Goal: Task Accomplishment & Management: Manage account settings

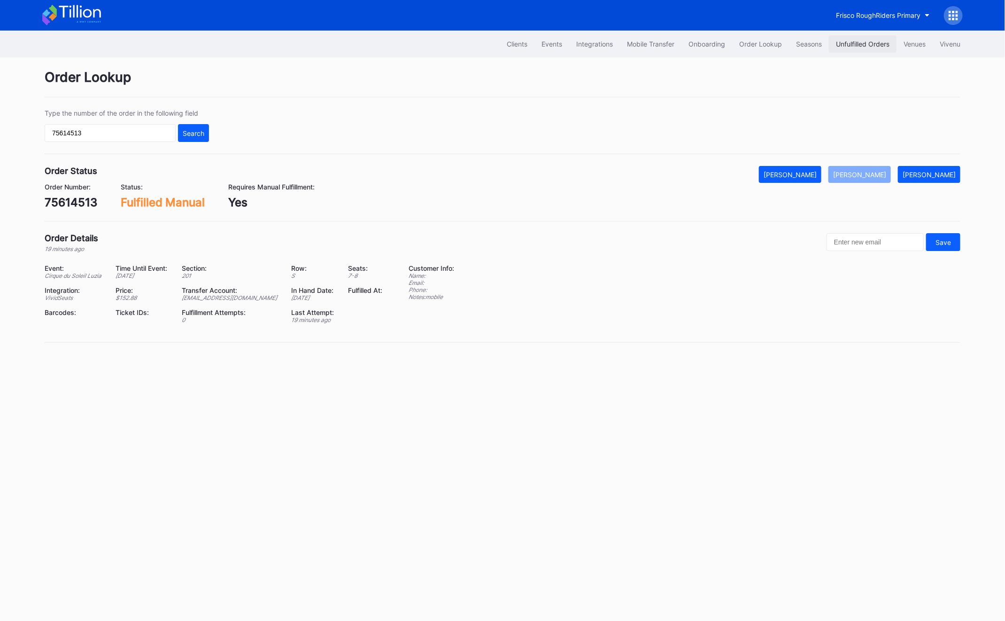
click at [864, 43] on div "Unfulfilled Orders" at bounding box center [863, 44] width 54 height 8
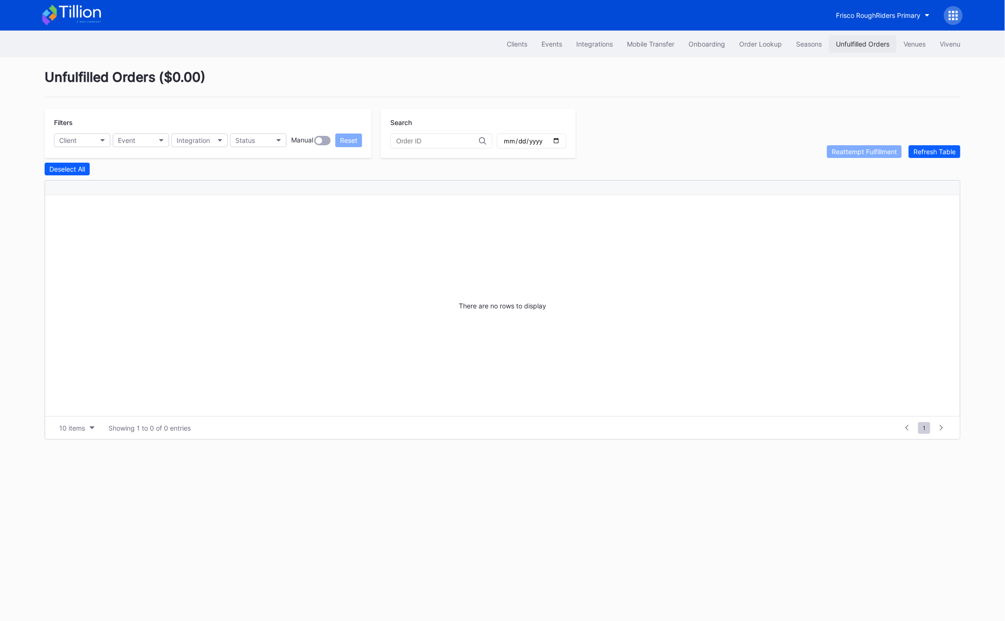
click at [856, 38] on button "Unfulfilled Orders" at bounding box center [863, 43] width 68 height 17
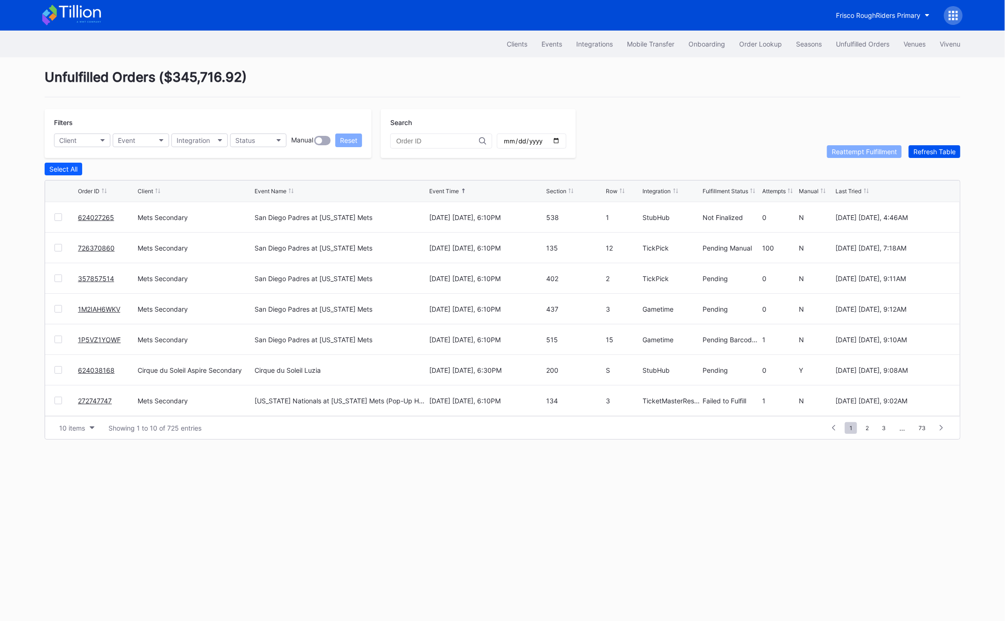
click at [946, 150] on div "Refresh Table" at bounding box center [935, 152] width 42 height 8
click at [60, 338] on div at bounding box center [58, 340] width 8 height 8
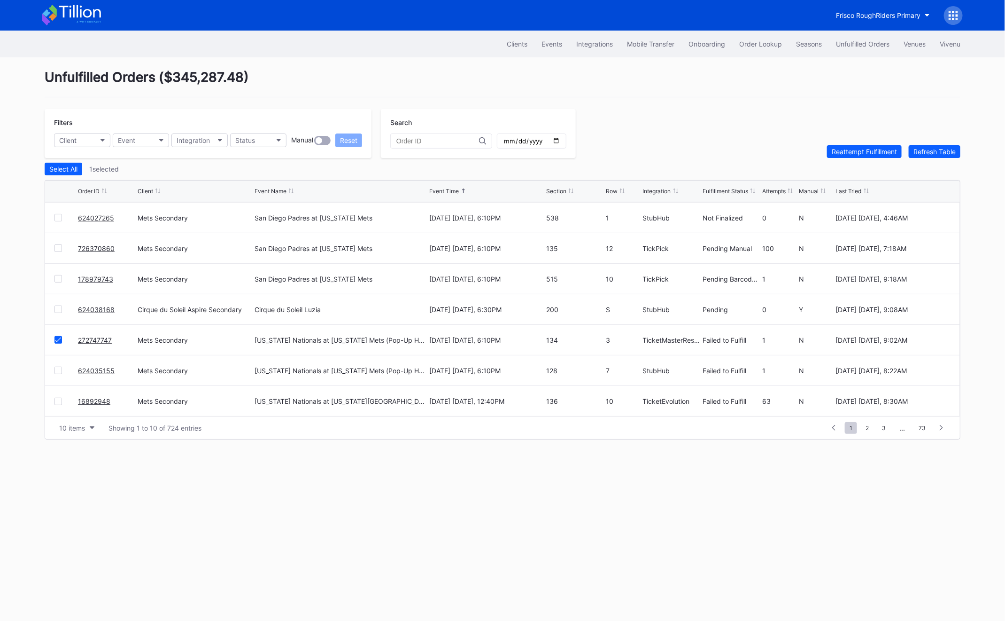
click at [49, 369] on div "624035155 Mets Secondary [US_STATE] Nationals at [US_STATE] Mets (Pop-Up Home R…" at bounding box center [502, 370] width 915 height 31
click at [59, 369] on div at bounding box center [58, 370] width 8 height 8
click at [850, 156] on button "Reattempt Fulfillment" at bounding box center [864, 151] width 75 height 13
click at [743, 45] on div "Order Lookup" at bounding box center [760, 44] width 43 height 8
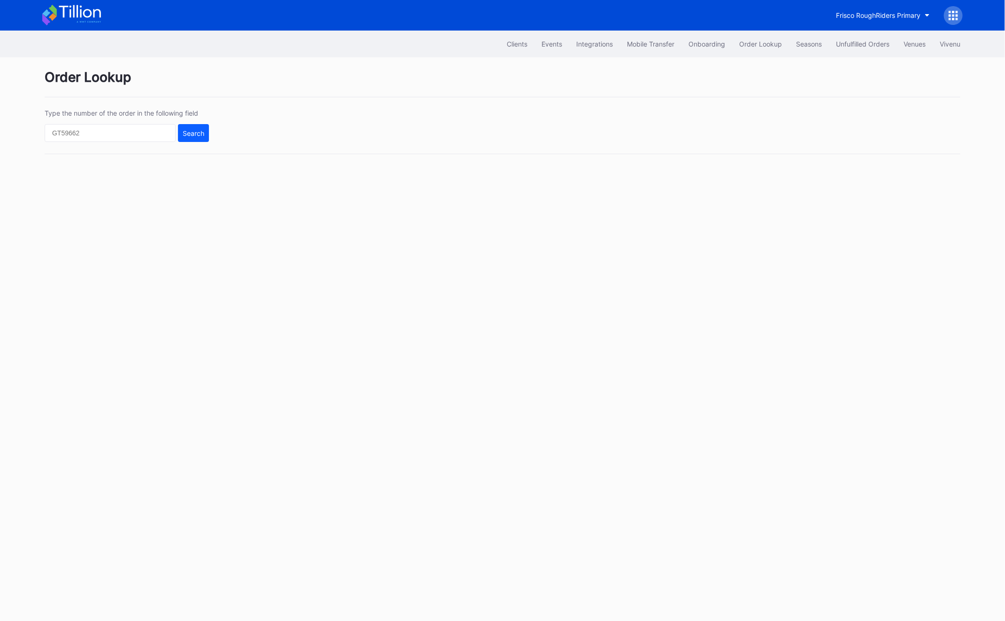
click at [132, 145] on div "Type the number of the order in the following field Search" at bounding box center [503, 131] width 916 height 45
click at [130, 130] on input "text" at bounding box center [110, 133] width 131 height 18
paste input "620736164"
type input "620736164"
click at [189, 133] on div "Search" at bounding box center [194, 133] width 22 height 8
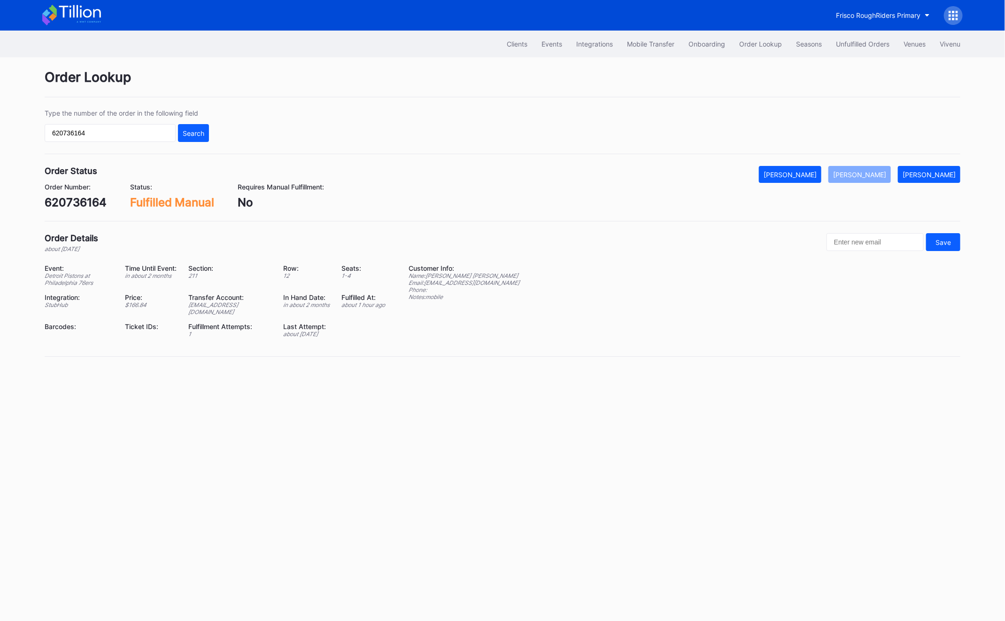
click at [62, 203] on div "620736164" at bounding box center [76, 202] width 62 height 14
click at [77, 208] on div "620736164" at bounding box center [76, 202] width 62 height 14
click at [78, 207] on div "620736164" at bounding box center [76, 202] width 62 height 14
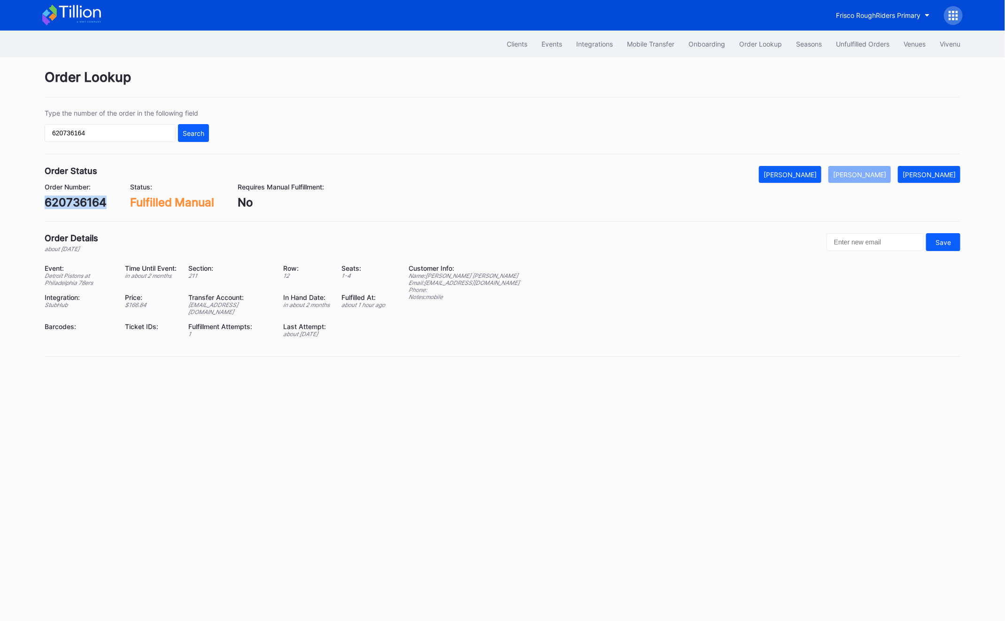
click at [78, 207] on div "620736164" at bounding box center [76, 202] width 62 height 14
click at [94, 209] on div "620736164" at bounding box center [76, 202] width 62 height 14
copy div "620736164"
click at [77, 204] on div "620736164" at bounding box center [76, 202] width 62 height 14
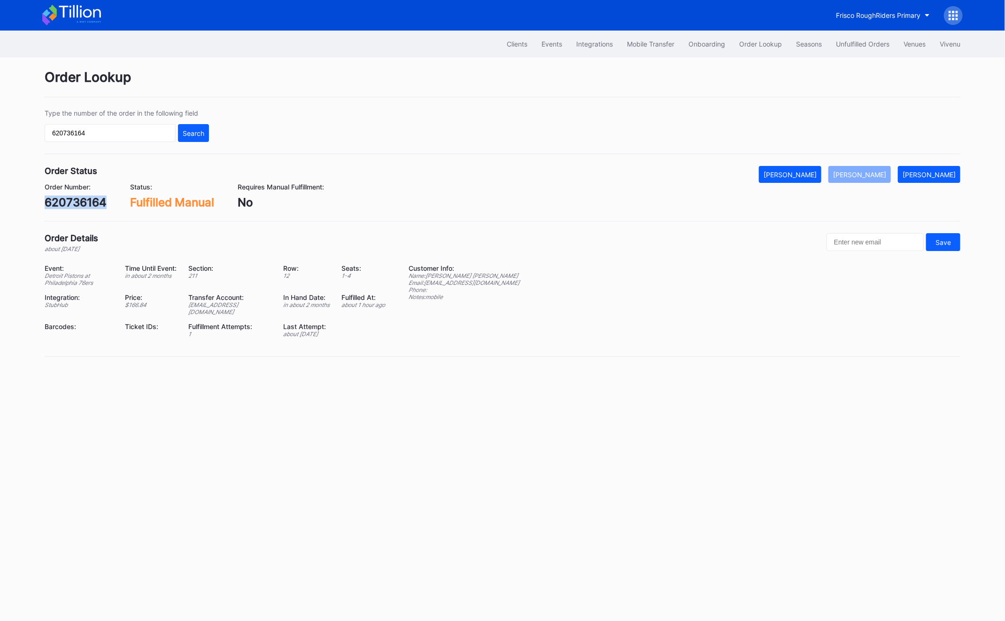
click at [77, 204] on div "620736164" at bounding box center [76, 202] width 62 height 14
copy div "620736164"
click at [860, 44] on div "Unfulfilled Orders" at bounding box center [863, 44] width 54 height 8
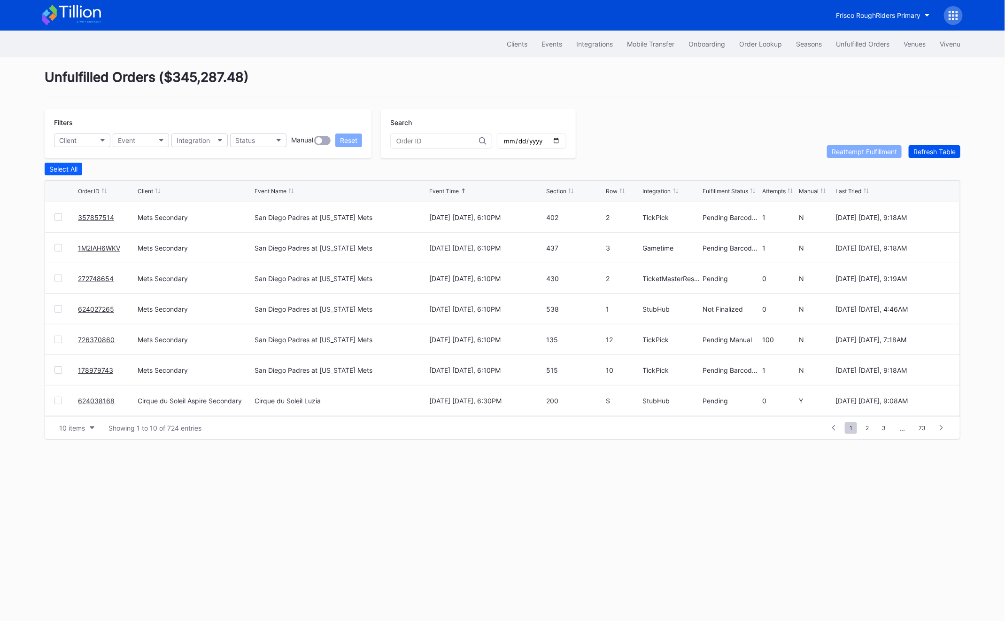
click at [941, 157] on button "Refresh Table" at bounding box center [935, 151] width 52 height 13
click at [936, 142] on div "Filters Client Event Integration Status Manual Reset Search Reattempt Fulfillme…" at bounding box center [503, 133] width 916 height 49
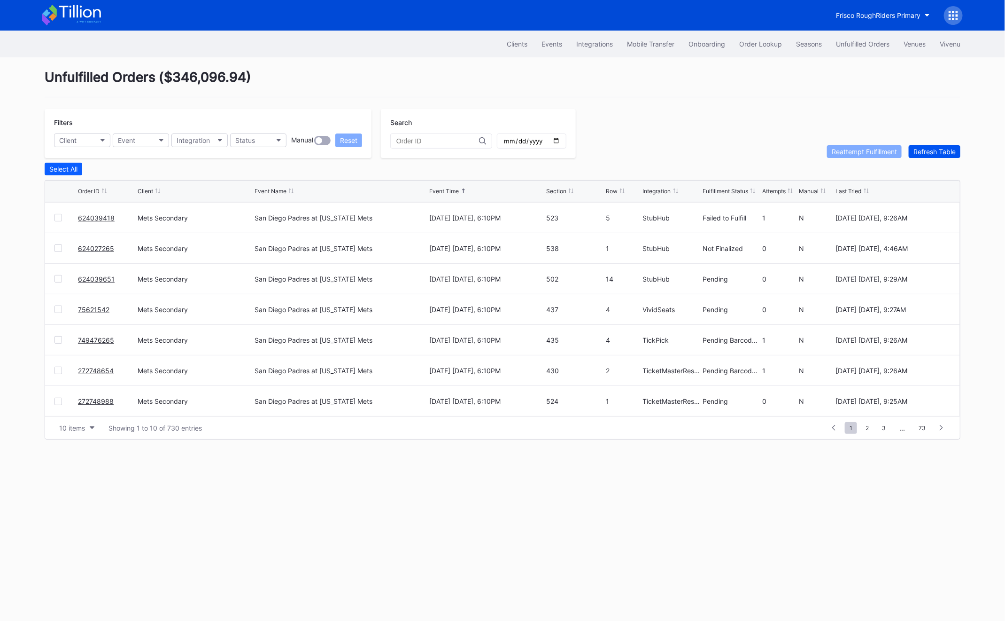
click at [935, 153] on div "Refresh Table" at bounding box center [935, 152] width 42 height 8
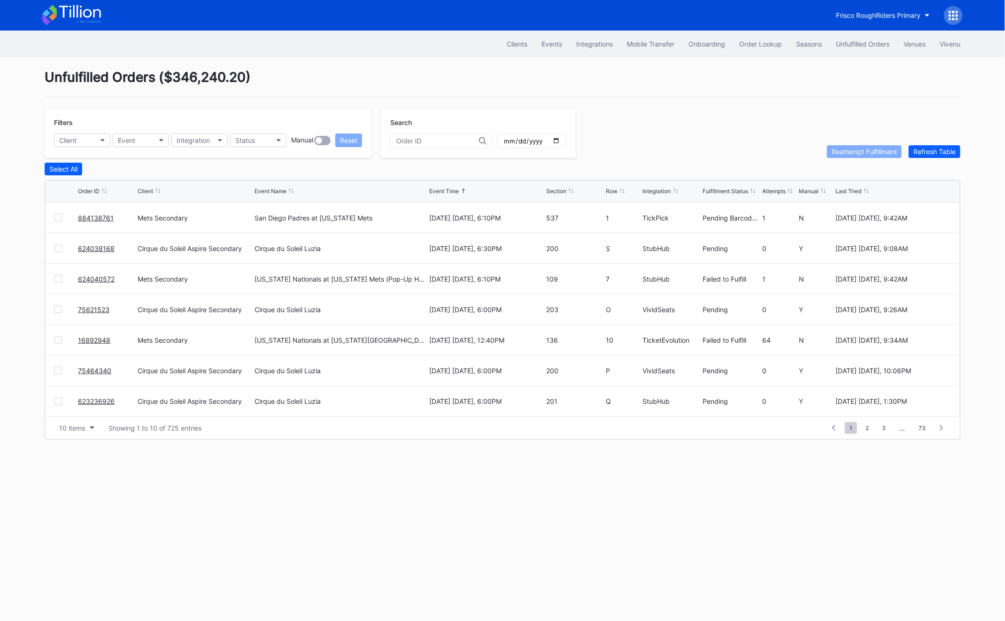
scroll to position [0, 0]
click at [760, 47] on div "Order Lookup" at bounding box center [760, 44] width 43 height 8
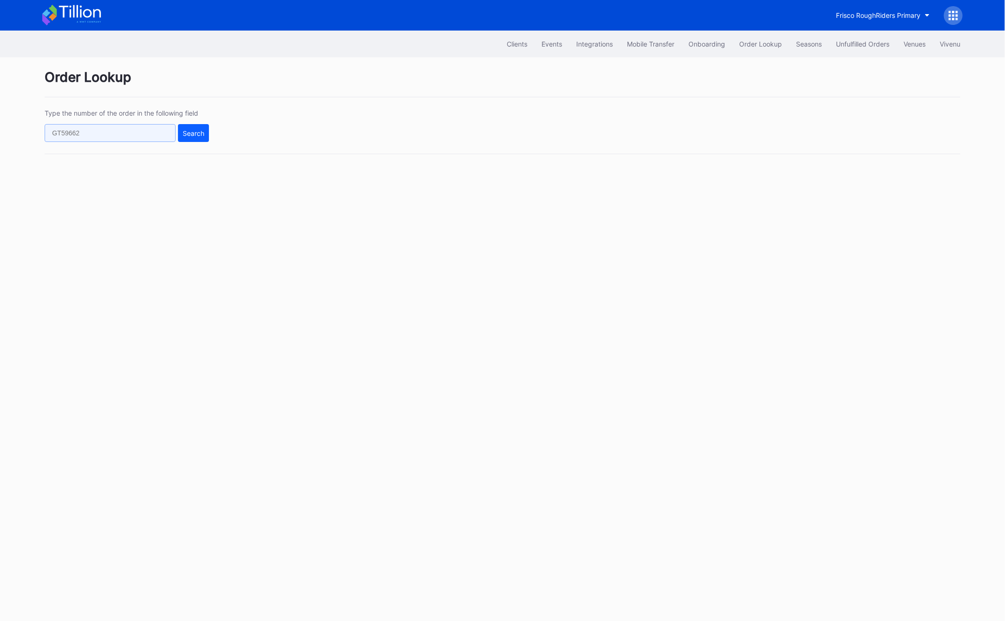
click at [101, 128] on input "text" at bounding box center [110, 133] width 131 height 18
paste input "726370860"
type input "726370860"
click at [206, 130] on button "Search" at bounding box center [193, 133] width 31 height 18
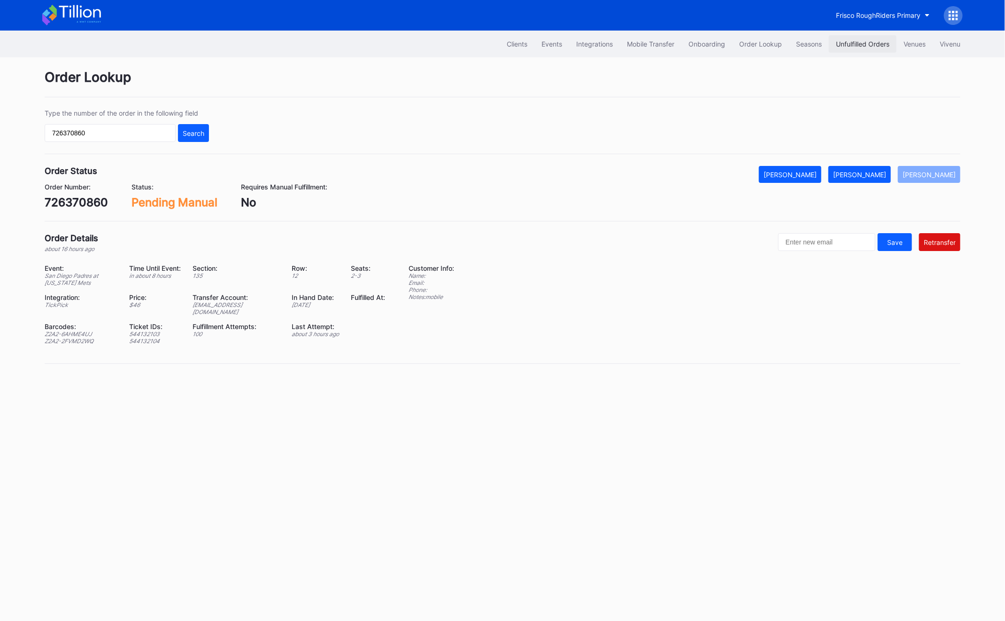
click at [865, 48] on div "Unfulfilled Orders" at bounding box center [863, 44] width 54 height 8
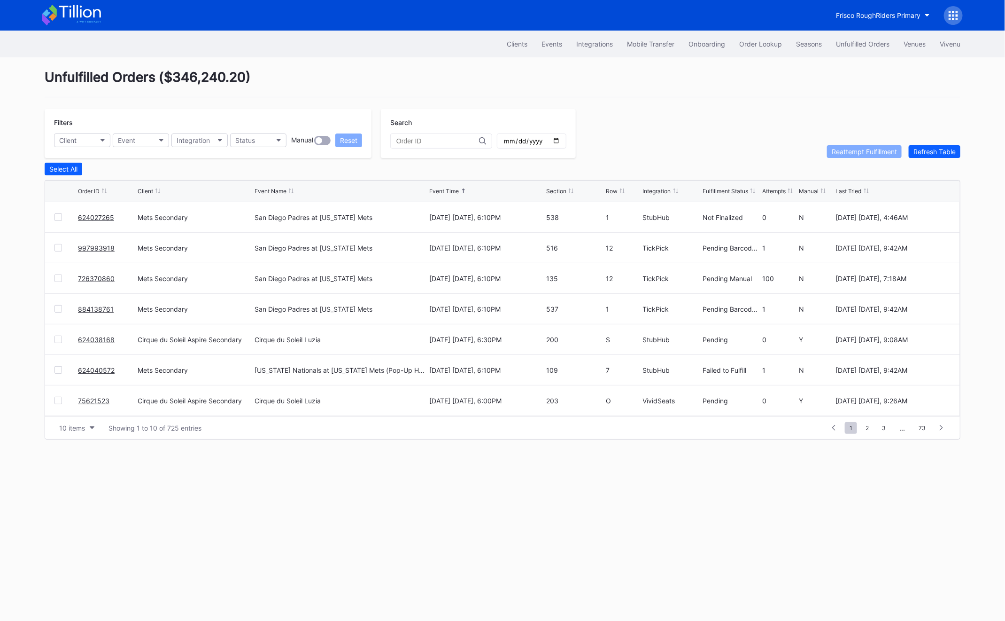
click at [436, 139] on input "text" at bounding box center [438, 141] width 83 height 8
paste input "726370860"
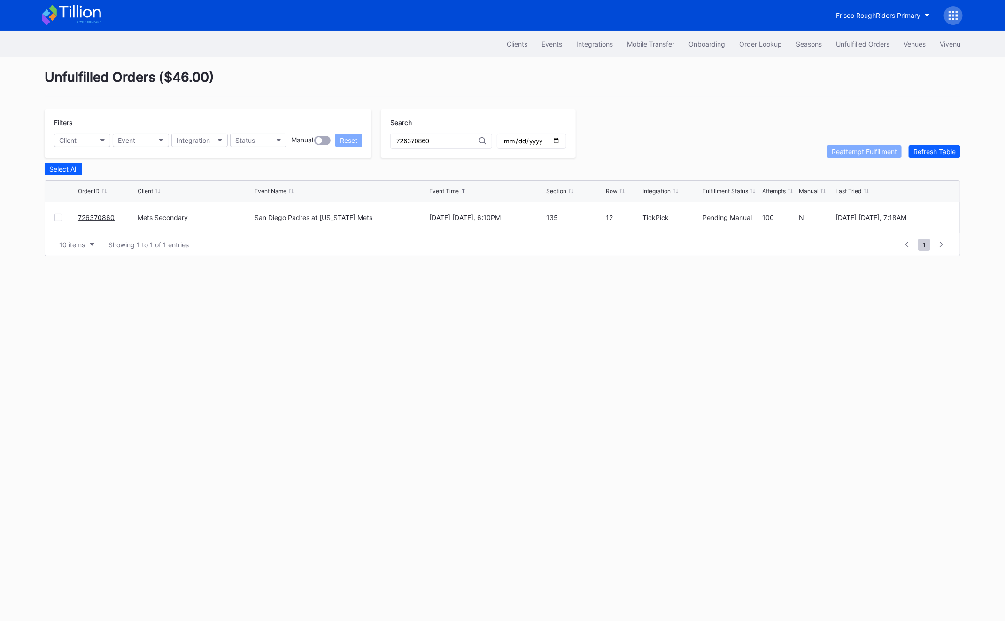
type input "726370860"
click at [58, 216] on div at bounding box center [58, 218] width 8 height 8
click at [857, 155] on div "Reattempt Fulfillment" at bounding box center [864, 152] width 65 height 8
click at [84, 214] on link "726370860" at bounding box center [96, 217] width 37 height 8
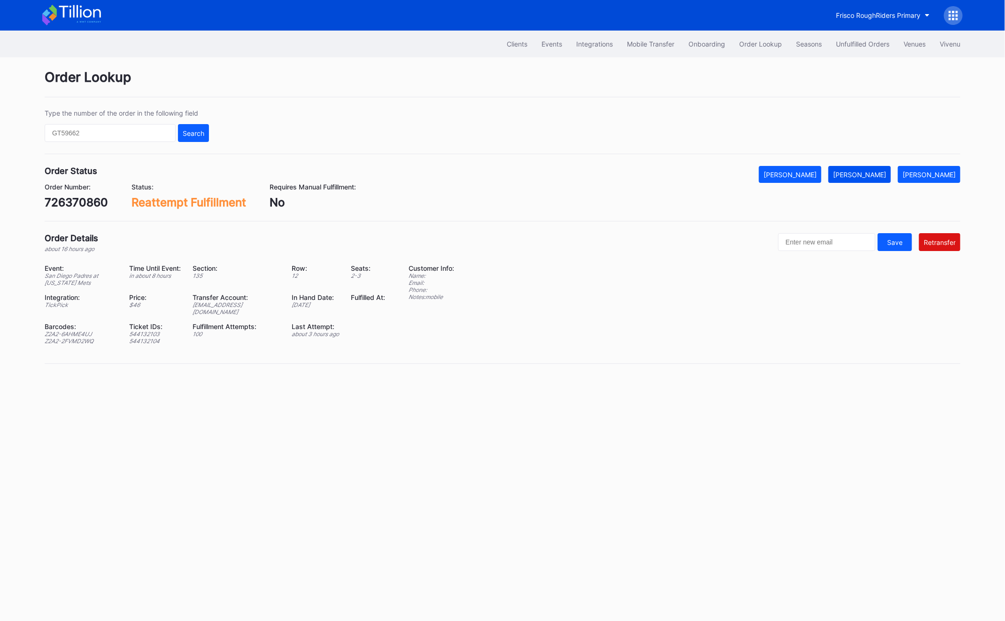
click at [873, 175] on div "[PERSON_NAME]" at bounding box center [859, 175] width 53 height 8
click at [865, 45] on div "Unfulfilled Orders" at bounding box center [863, 44] width 54 height 8
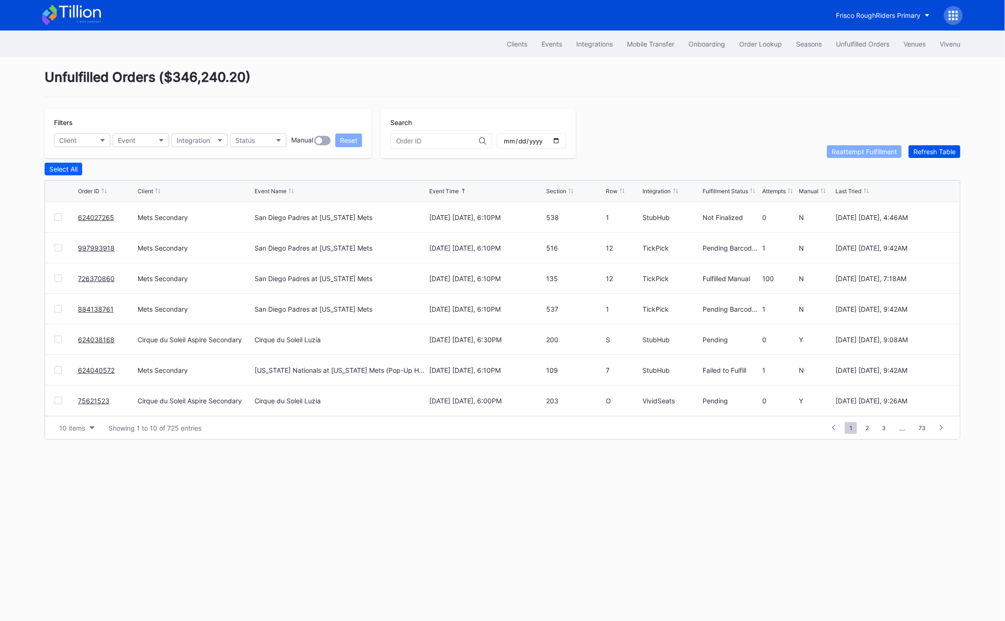
click at [952, 154] on div "Refresh Table" at bounding box center [935, 152] width 42 height 8
click at [98, 306] on link "624038168" at bounding box center [96, 309] width 37 height 8
click at [89, 218] on link "GTH42KL3MT" at bounding box center [100, 217] width 44 height 8
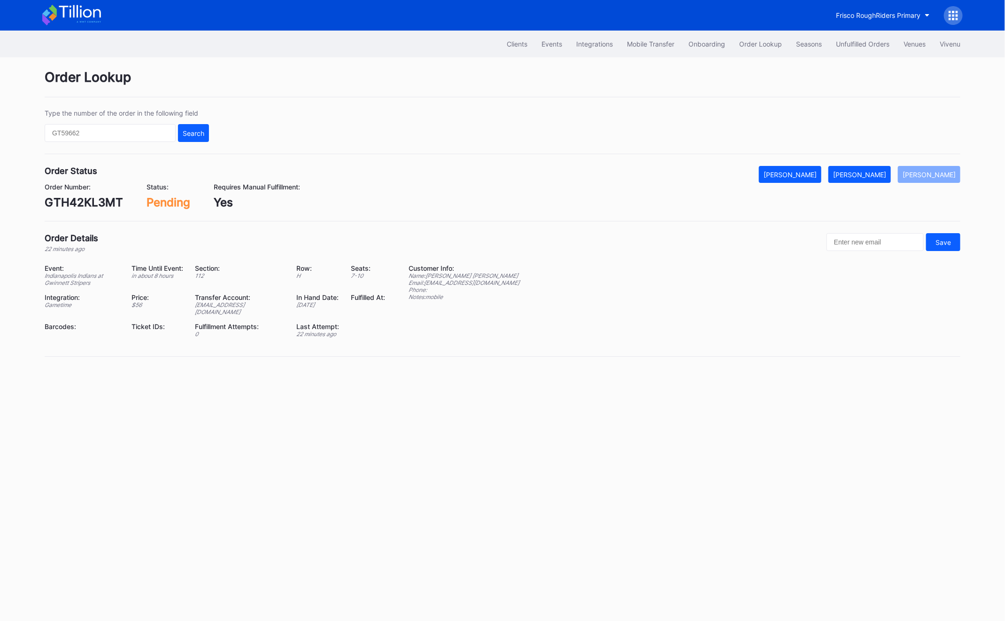
click at [85, 200] on div "GTH42KL3MT" at bounding box center [84, 202] width 78 height 14
copy div "GTH42KL3MT"
click at [865, 179] on button "[PERSON_NAME]" at bounding box center [860, 174] width 62 height 17
click at [866, 44] on div "Unfulfilled Orders" at bounding box center [863, 44] width 54 height 8
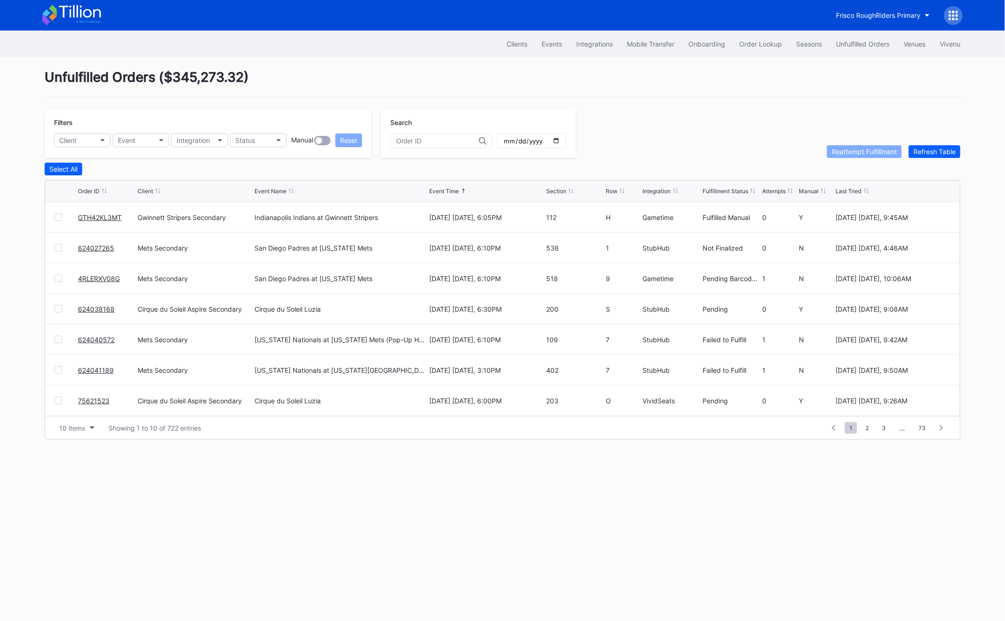
click at [62, 337] on div at bounding box center [58, 339] width 8 height 8
click at [62, 363] on div "624041189 Mets Secondary [US_STATE] Nationals at [US_STATE][GEOGRAPHIC_DATA] (L…" at bounding box center [502, 370] width 915 height 31
click at [61, 363] on div "624041189 Mets Secondary [US_STATE] Nationals at [US_STATE][GEOGRAPHIC_DATA] (L…" at bounding box center [502, 370] width 915 height 31
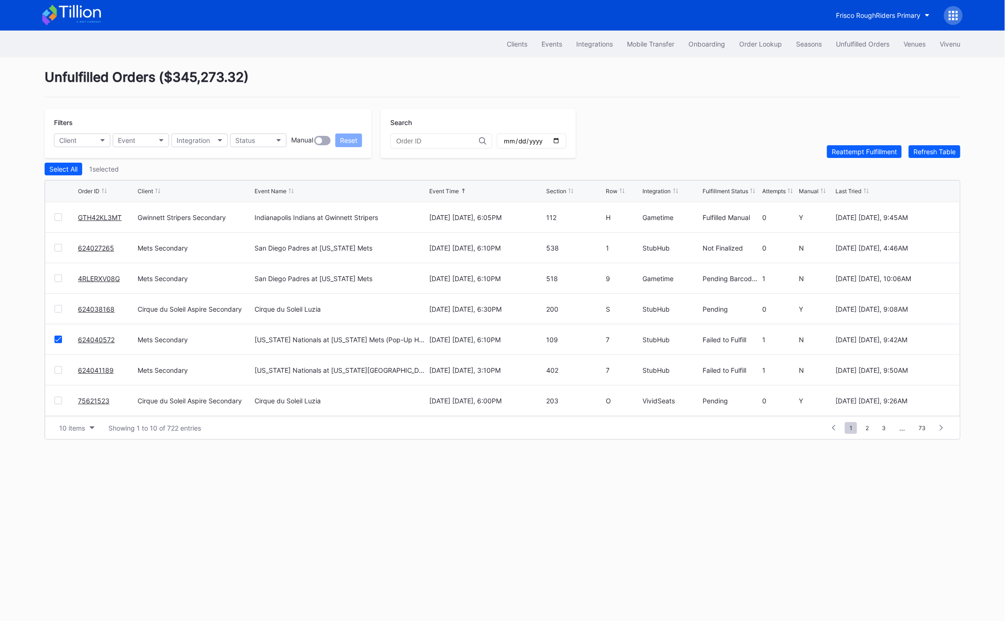
click at [61, 368] on div at bounding box center [58, 370] width 8 height 8
click at [842, 146] on button "Reattempt Fulfillment" at bounding box center [864, 151] width 75 height 13
click at [84, 400] on link "75621523" at bounding box center [93, 401] width 31 height 8
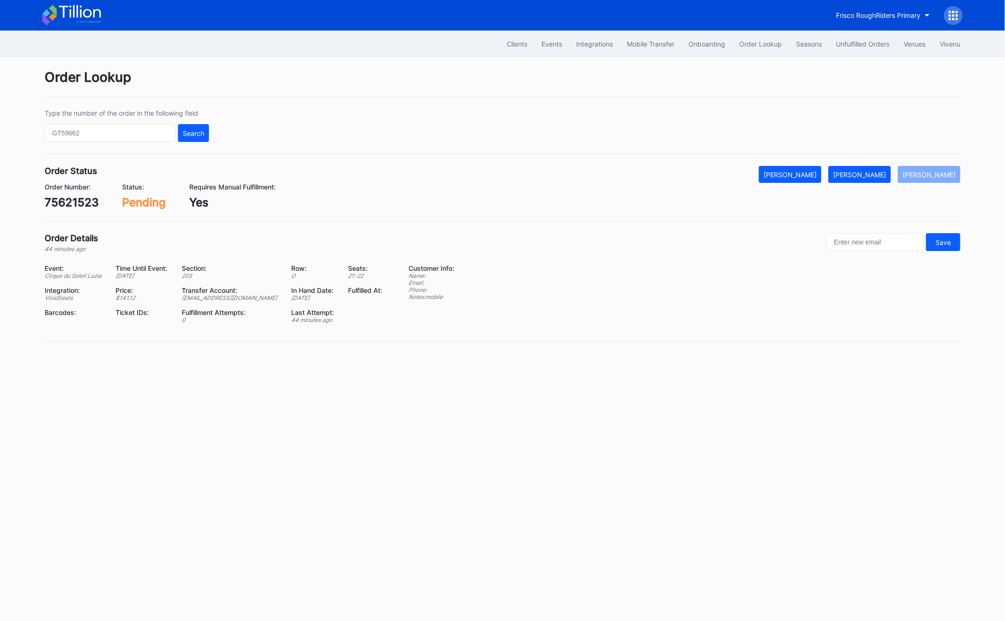
click at [79, 200] on div "75621523" at bounding box center [72, 202] width 54 height 14
copy div "75621523"
click at [98, 134] on input "text" at bounding box center [110, 133] width 131 height 18
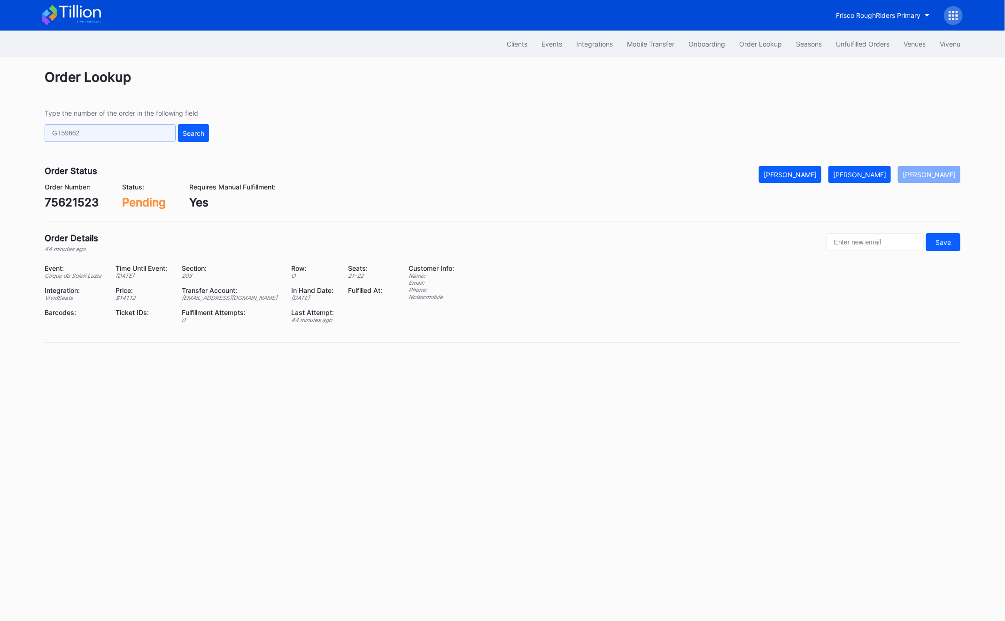
paste input "623978087"
type input "623978087"
click at [199, 133] on div "Search" at bounding box center [194, 133] width 22 height 8
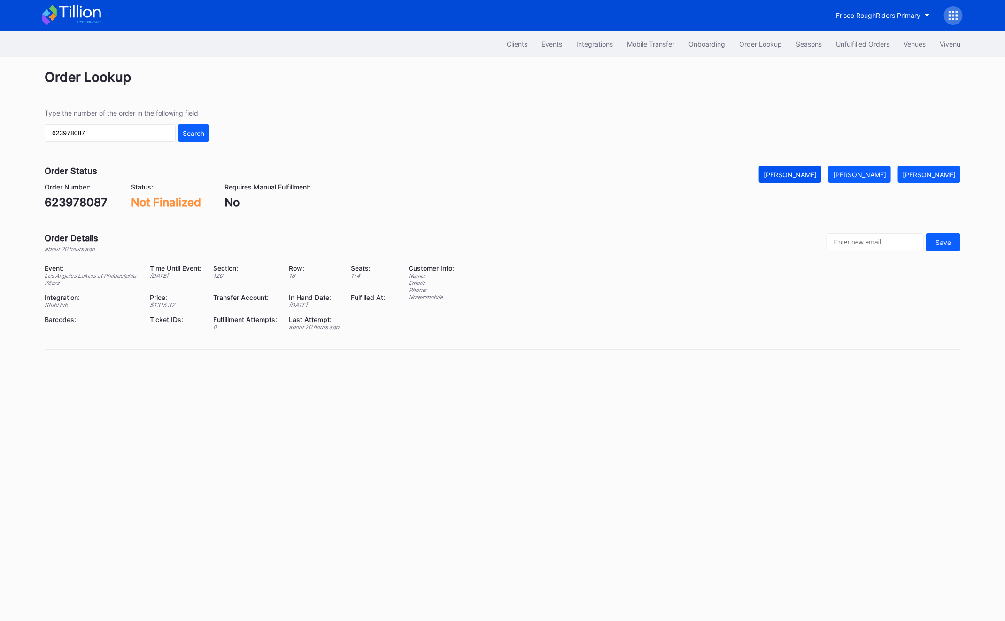
click at [811, 179] on button "[PERSON_NAME]" at bounding box center [790, 174] width 62 height 17
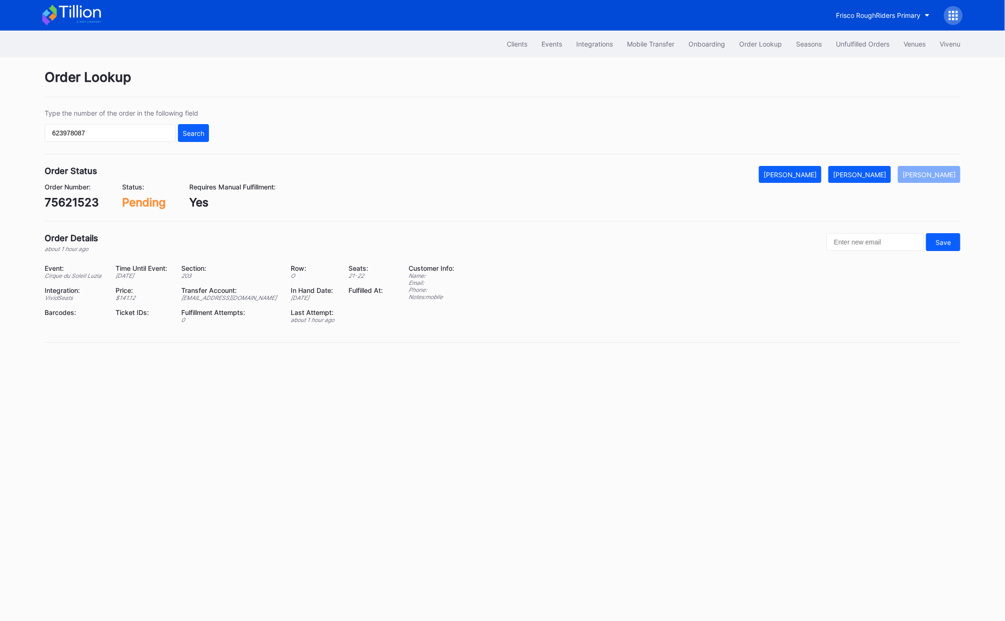
click at [57, 202] on div "75621523" at bounding box center [72, 202] width 54 height 14
copy div "75621523"
